Goal: Task Accomplishment & Management: Manage account settings

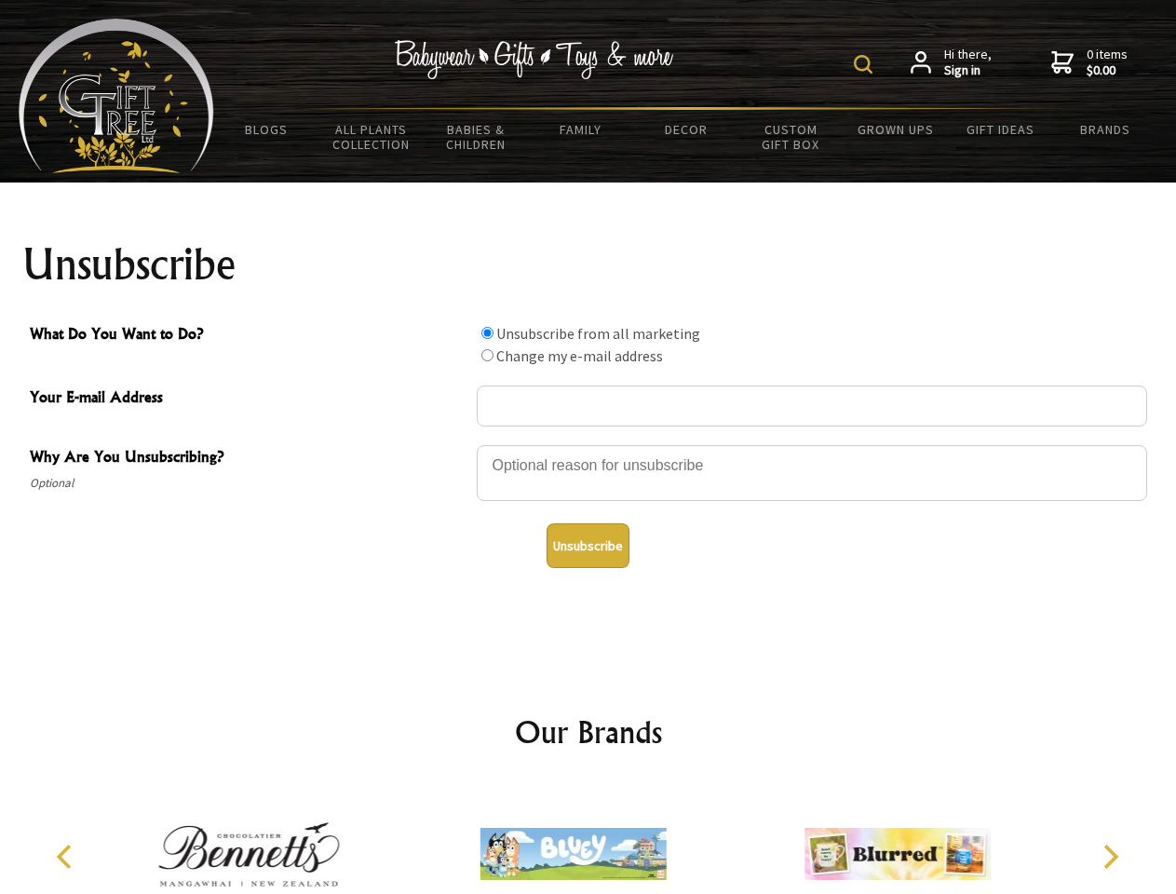
click at [866, 64] on img at bounding box center [863, 64] width 19 height 19
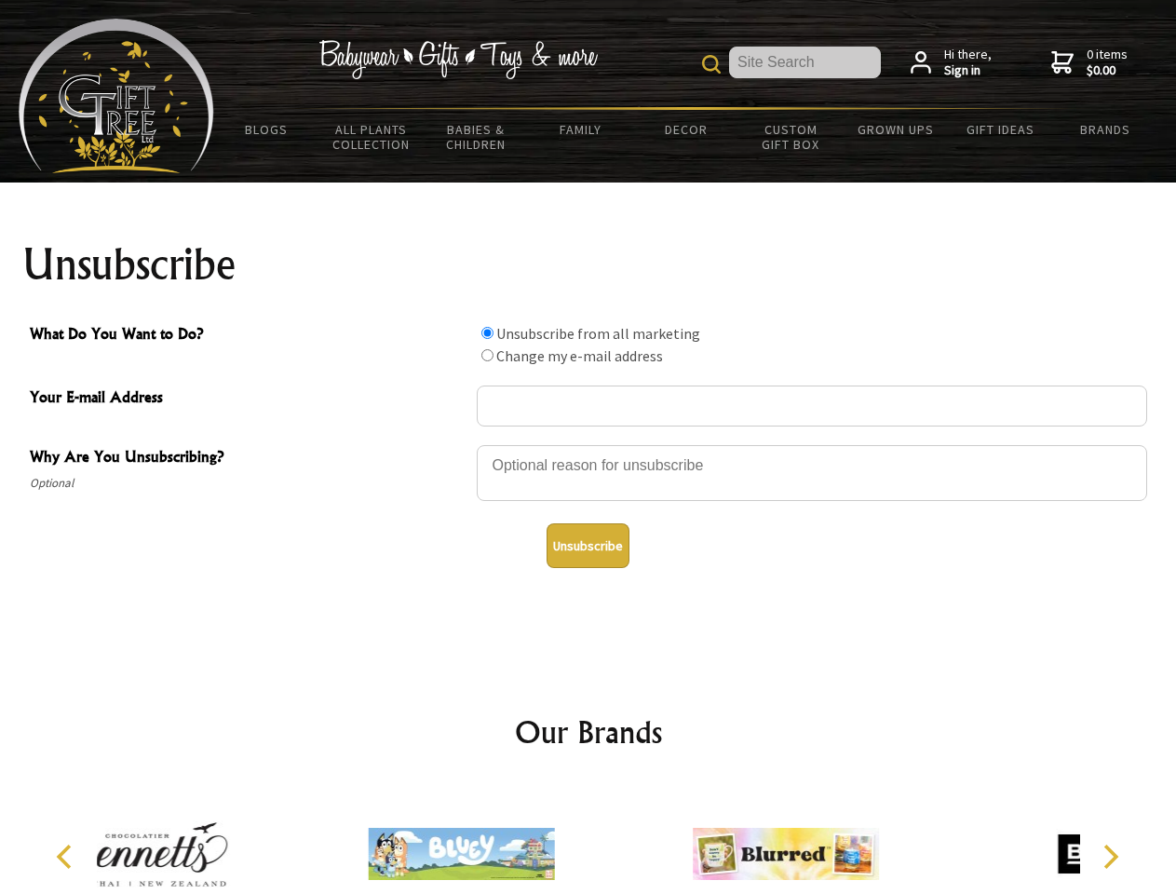
click at [588, 444] on div at bounding box center [812, 475] width 670 height 65
click at [487, 332] on input "What Do You Want to Do?" at bounding box center [487, 333] width 12 height 12
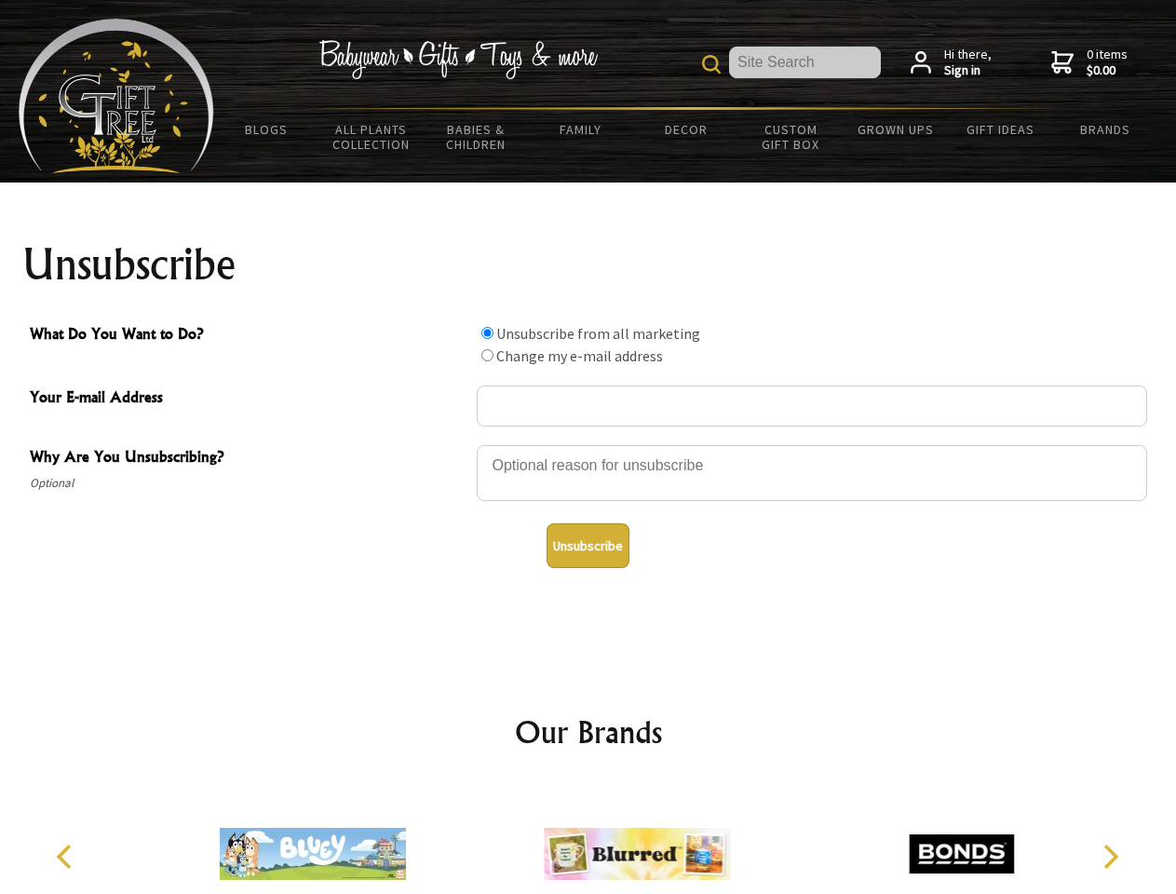
click at [487, 355] on input "What Do You Want to Do?" at bounding box center [487, 355] width 12 height 12
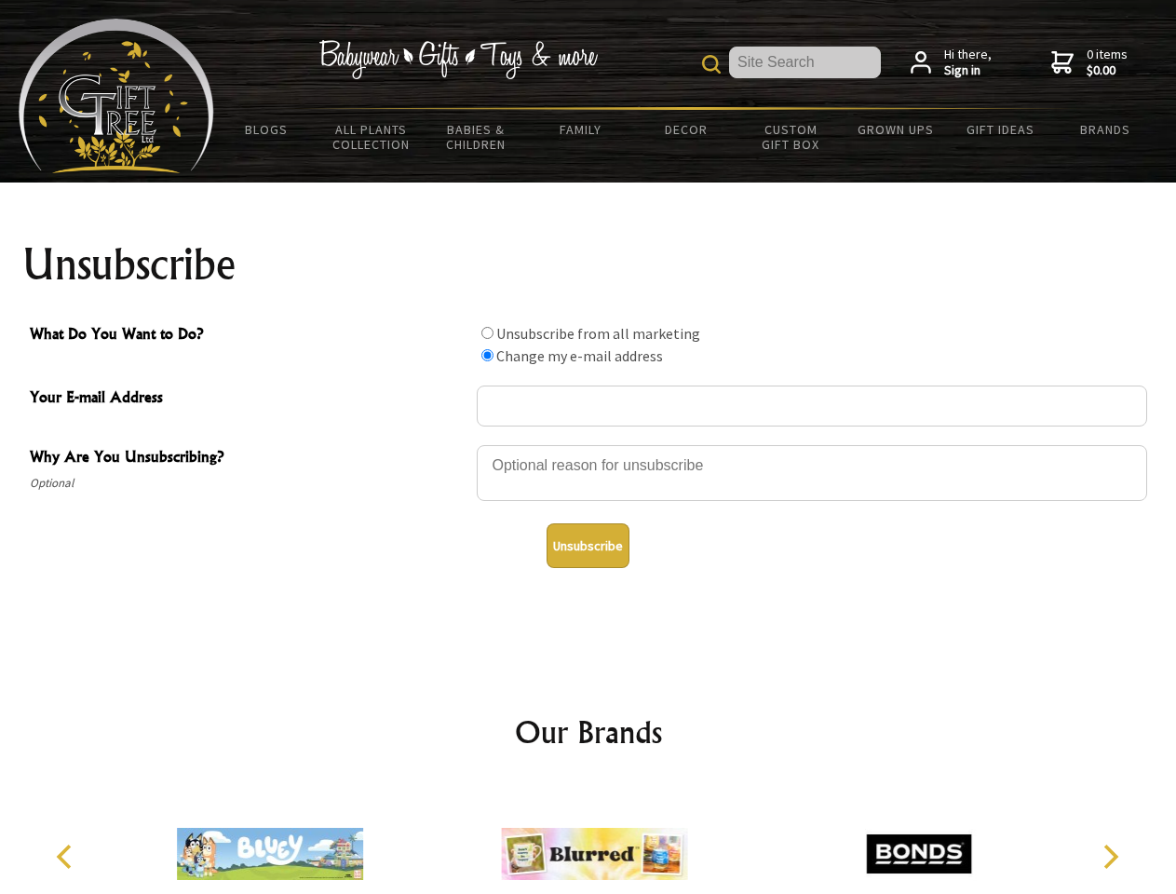
radio input "true"
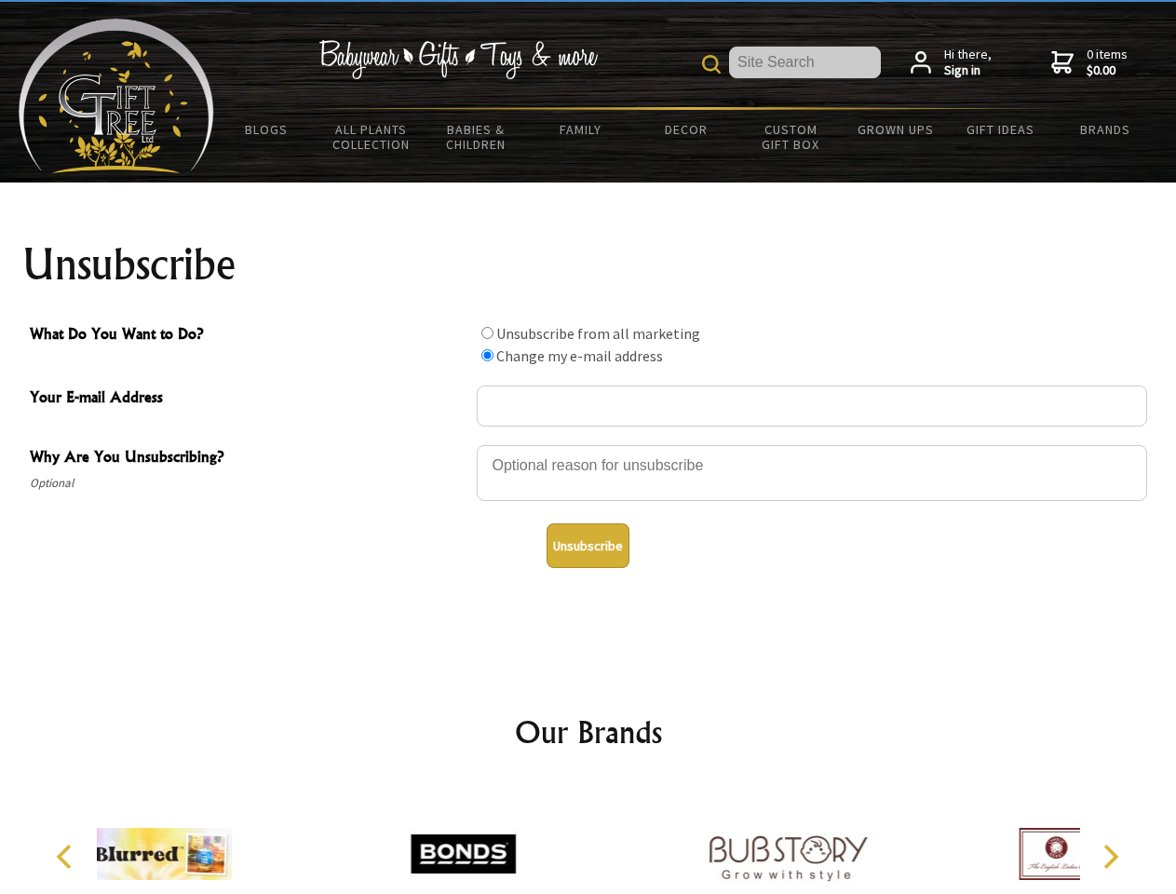
click at [587, 546] on button "Unsubscribe" at bounding box center [588, 545] width 83 height 45
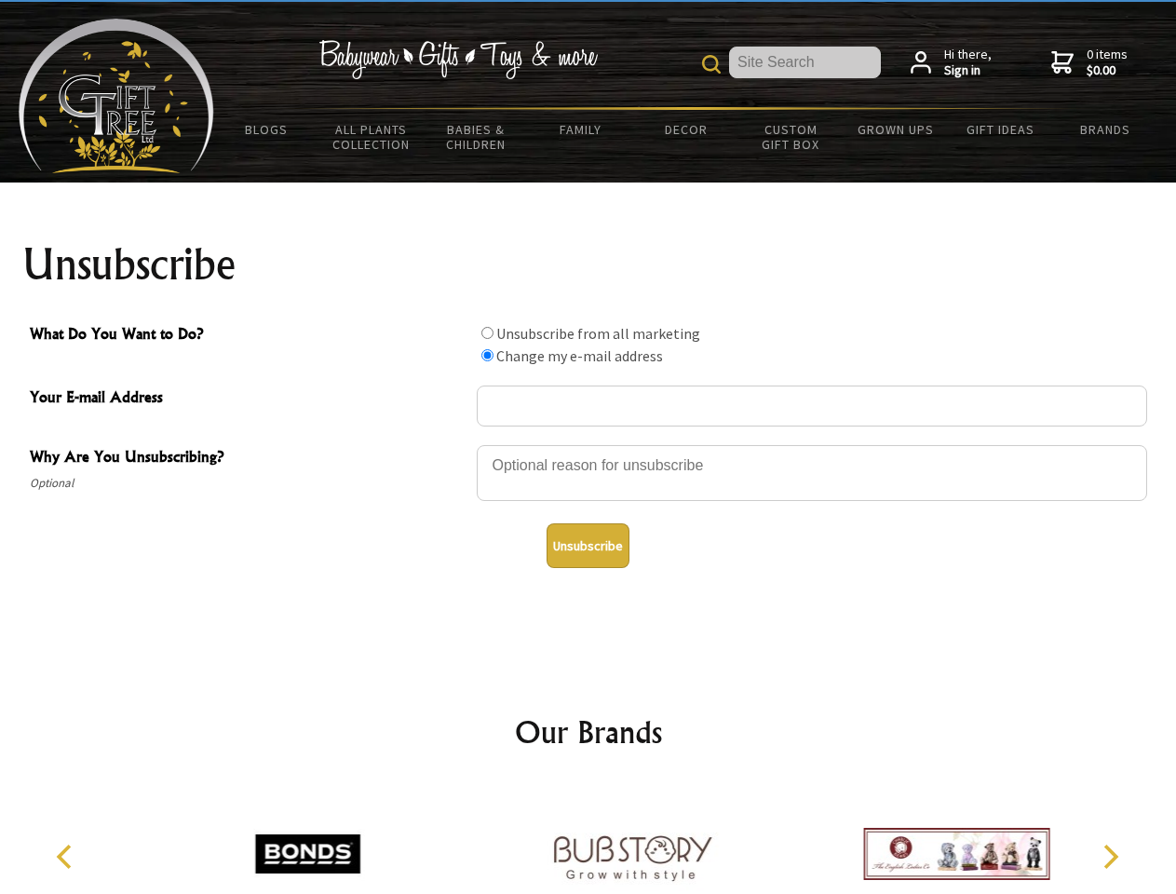
click at [588, 839] on img at bounding box center [632, 854] width 186 height 140
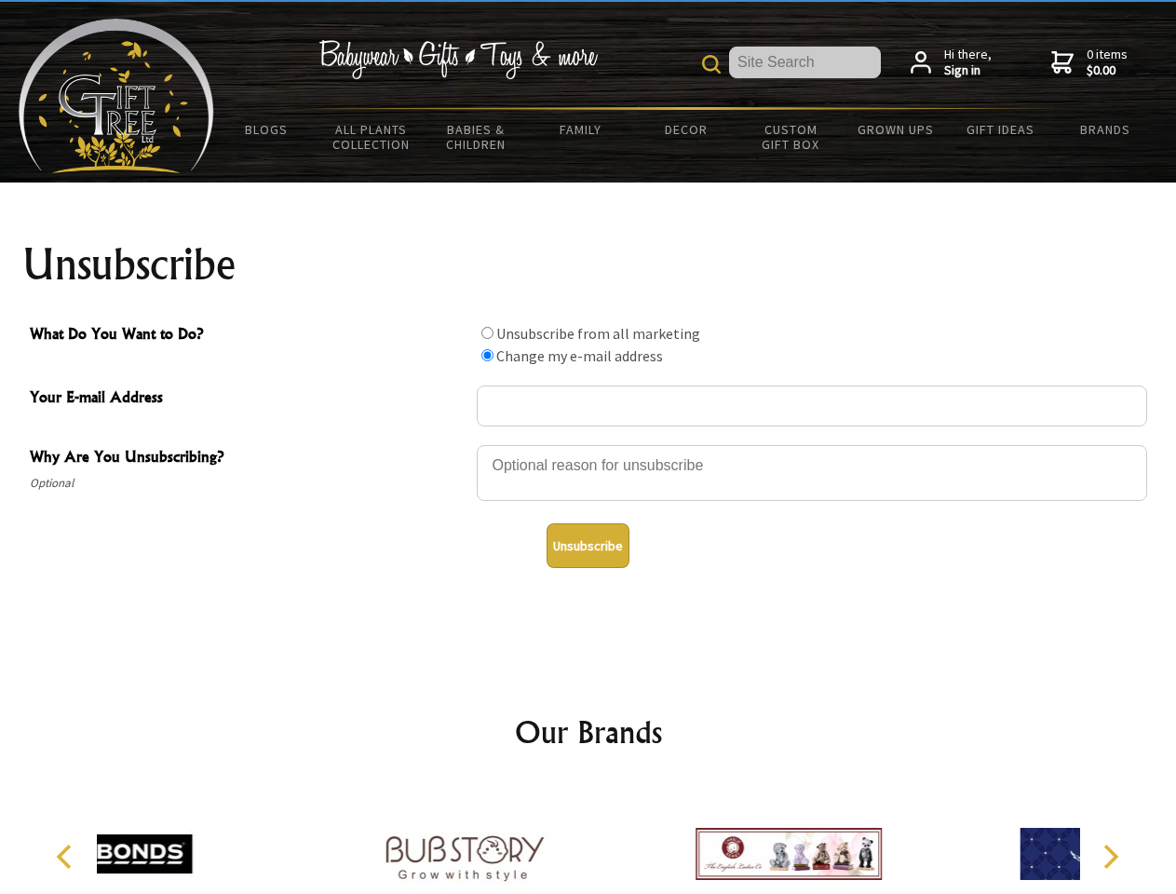
click at [67, 857] on icon "Previous" at bounding box center [66, 856] width 24 height 24
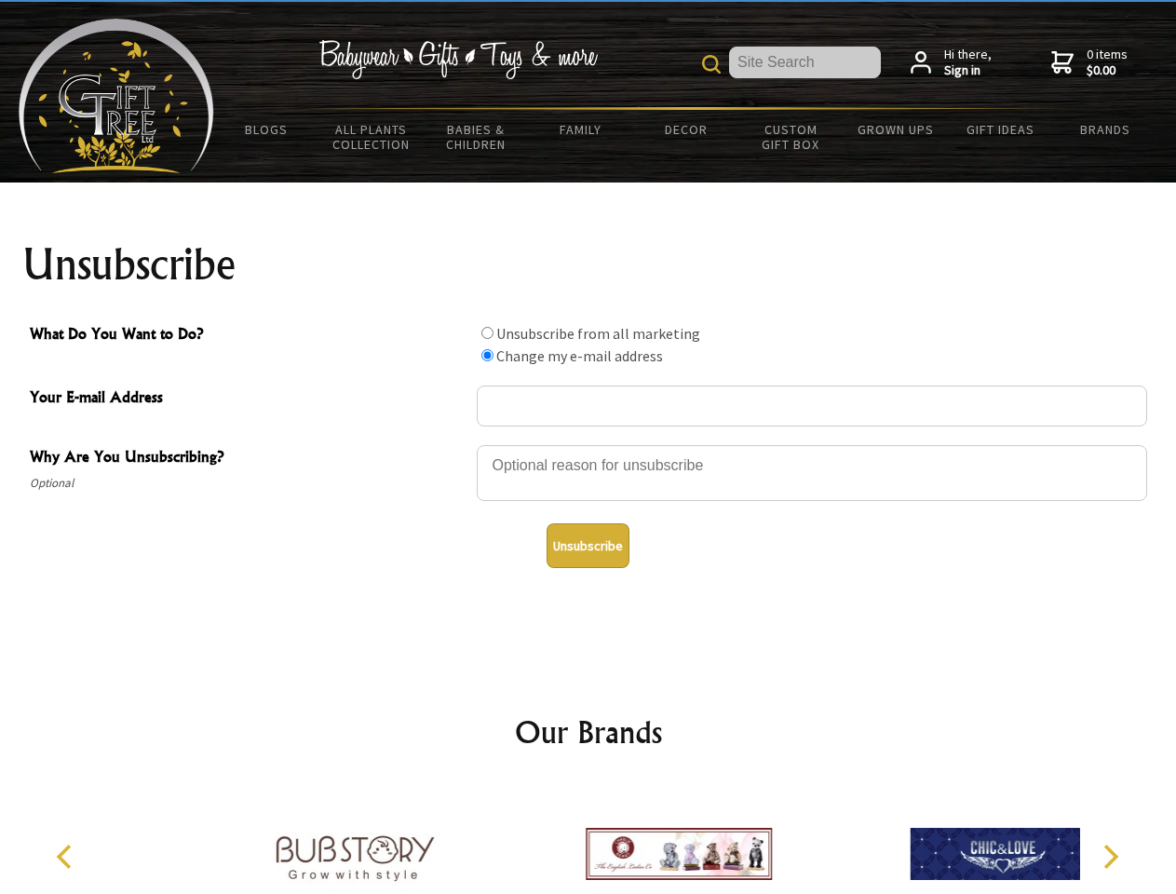
click at [1110, 857] on icon "Next" at bounding box center [1109, 856] width 24 height 24
